Goal: Navigation & Orientation: Find specific page/section

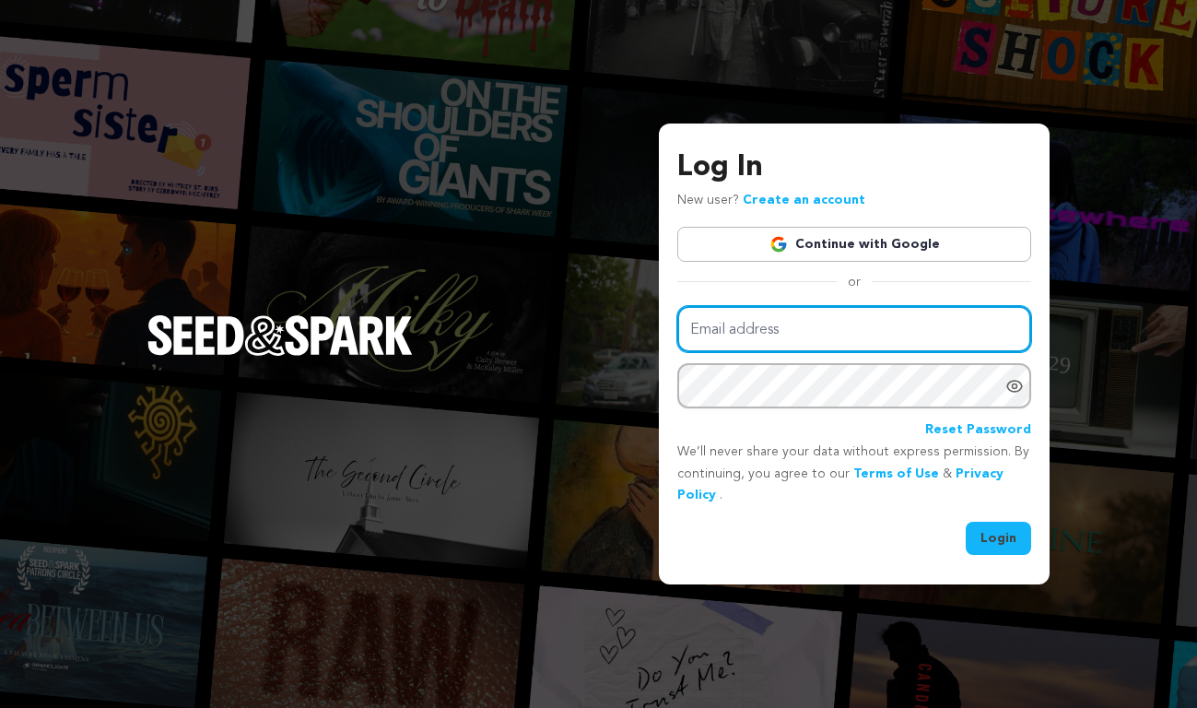
type input "[EMAIL_ADDRESS][DOMAIN_NAME]"
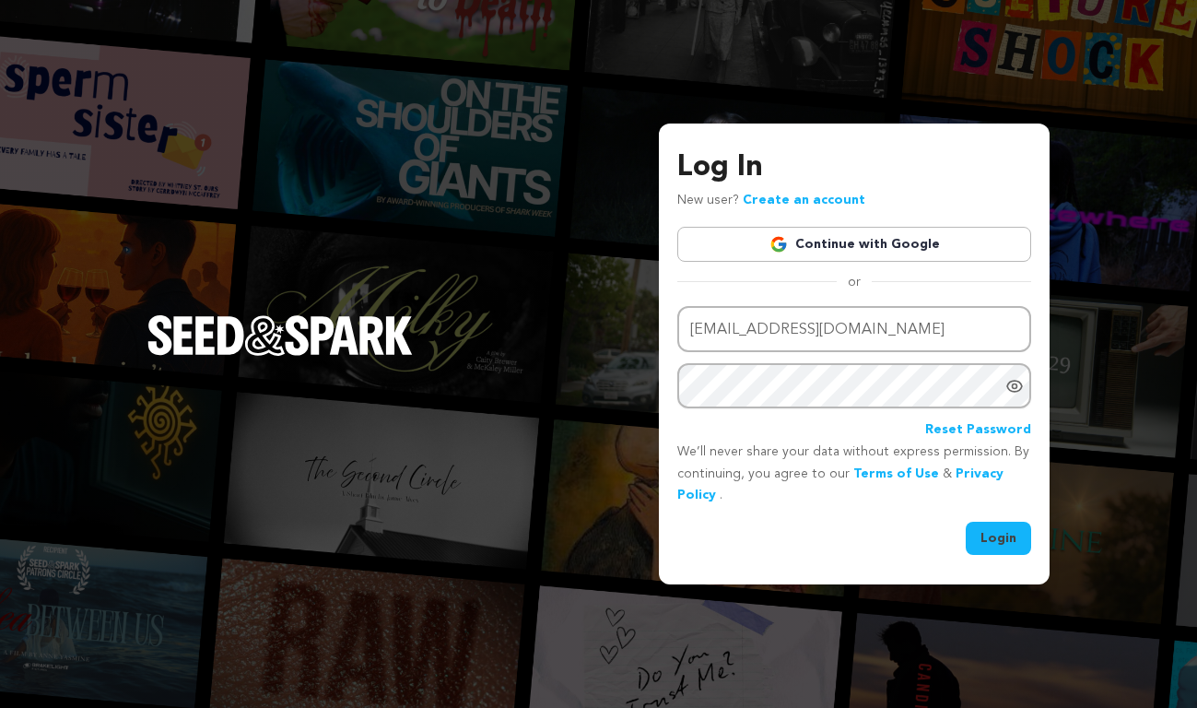
click at [788, 250] on img at bounding box center [778, 244] width 18 height 18
